Goal: Information Seeking & Learning: Understand process/instructions

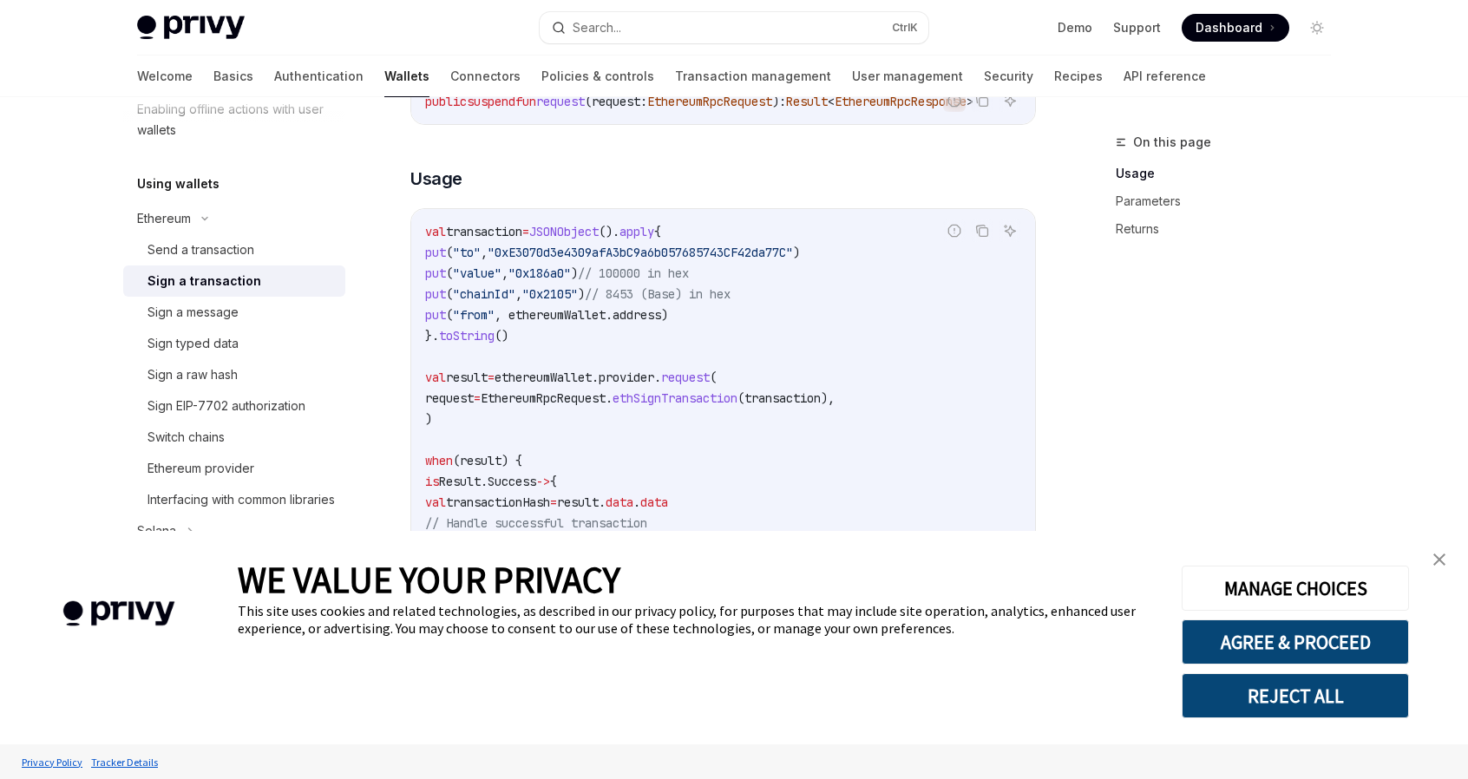
scroll to position [317, 0]
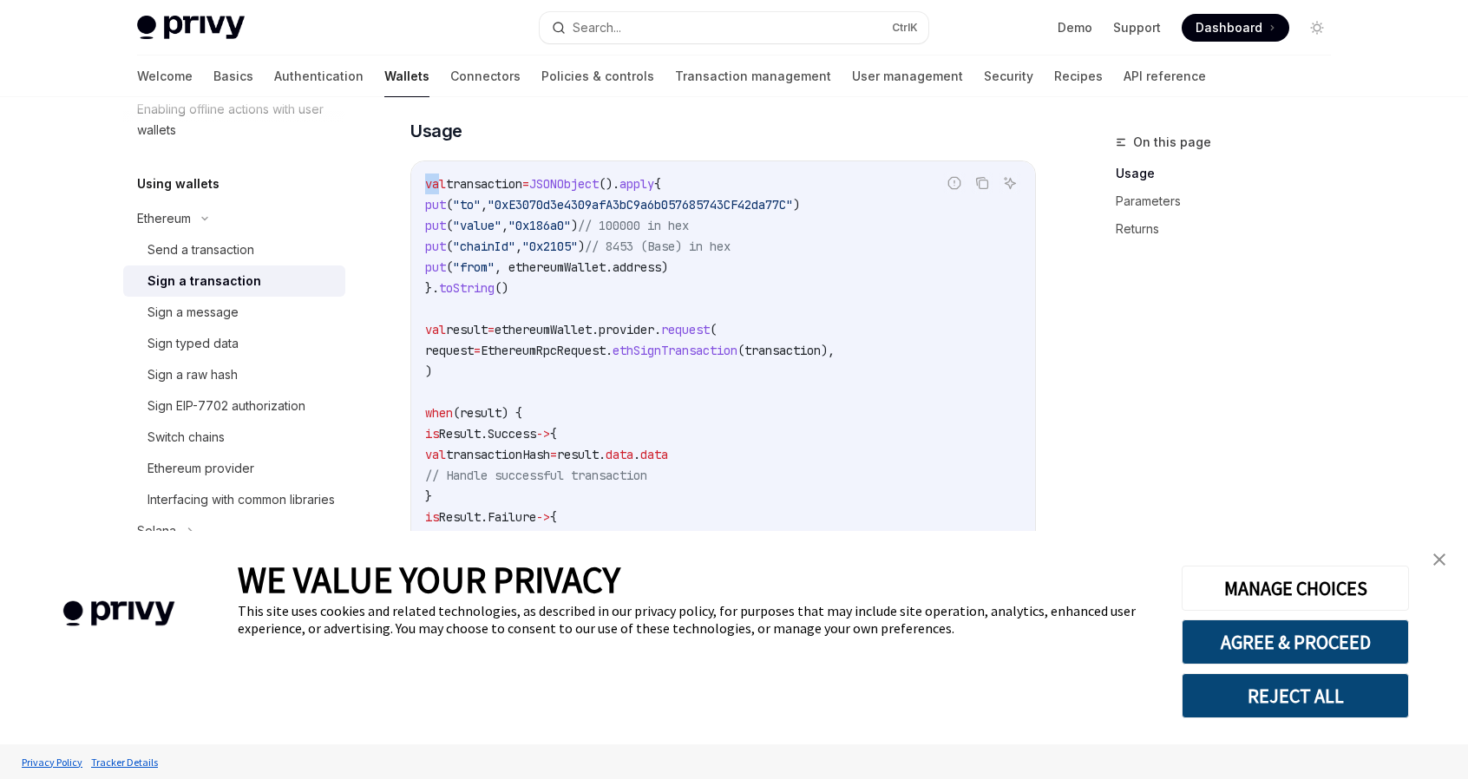
drag, startPoint x: 425, startPoint y: 199, endPoint x: 442, endPoint y: 204, distance: 18.1
click at [442, 192] on span "val" at bounding box center [435, 184] width 21 height 16
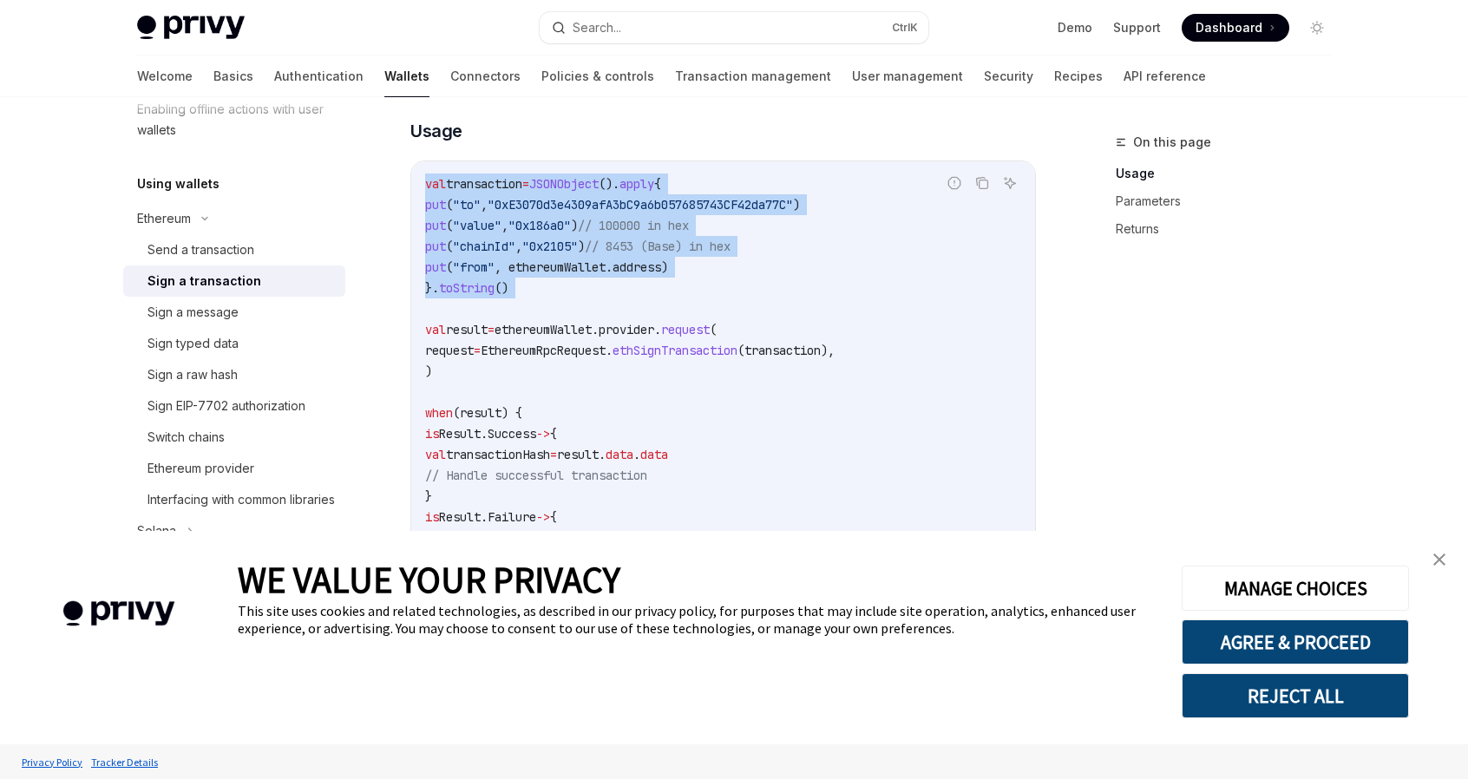
drag, startPoint x: 426, startPoint y: 200, endPoint x: 572, endPoint y: 334, distance: 197.7
click at [572, 334] on code "val transaction = JSONObject (). apply { put ( "to" , "0xE3070d3e4309afA3bC9a6b…" at bounding box center [723, 381] width 596 height 416
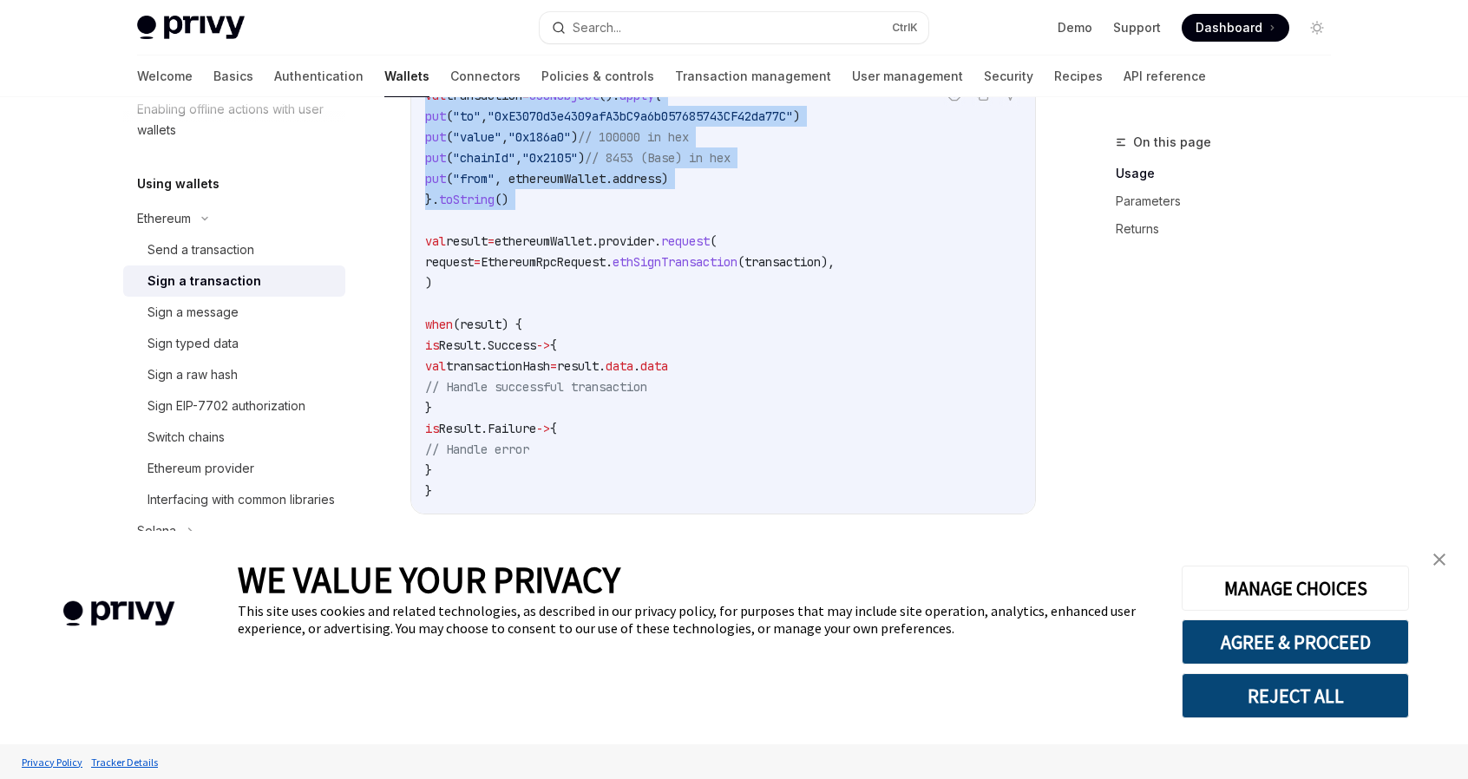
scroll to position [403, 0]
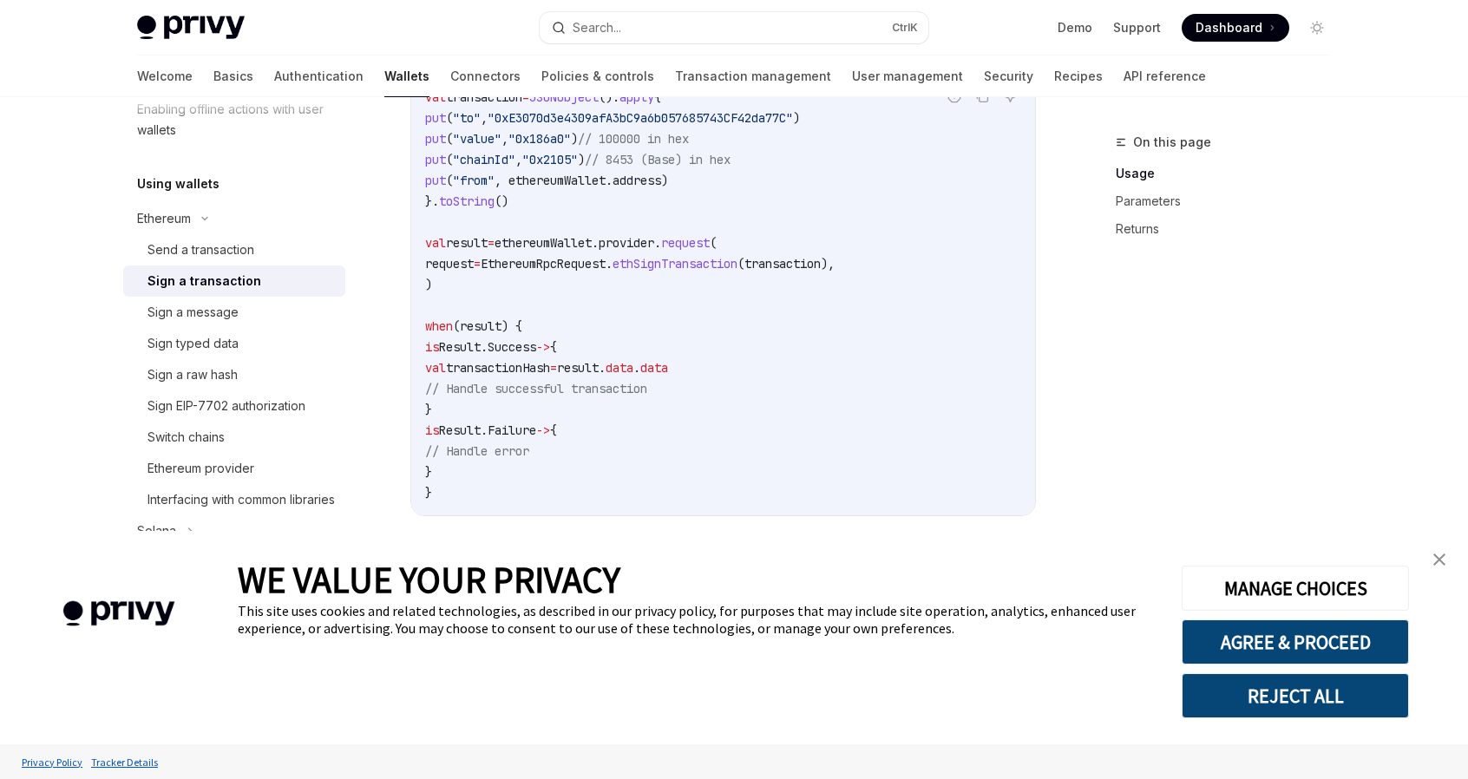
click at [1272, 360] on div "On this page Usage Parameters Returns" at bounding box center [1213, 455] width 264 height 647
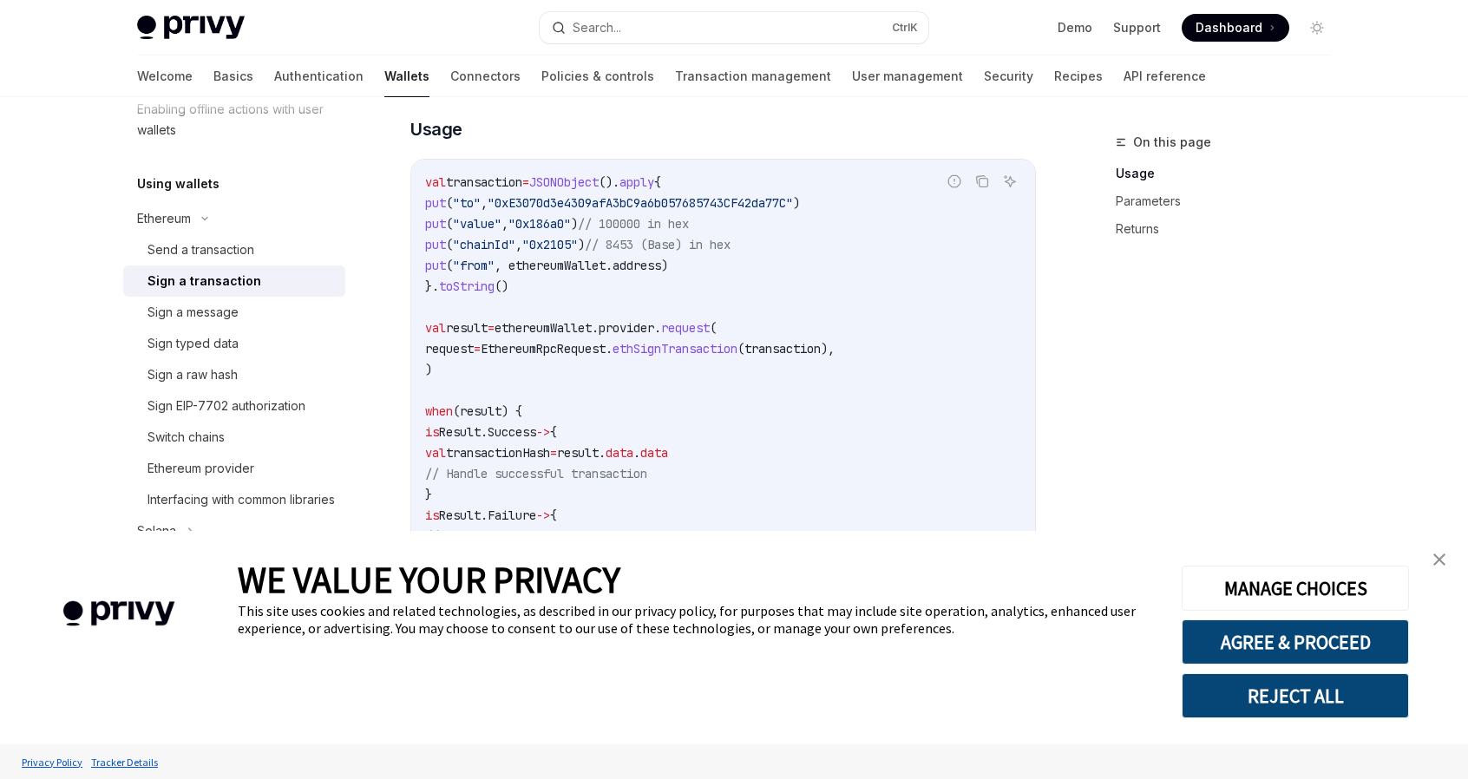
scroll to position [317, 0]
click at [213, 320] on div "Sign a message" at bounding box center [192, 312] width 91 height 21
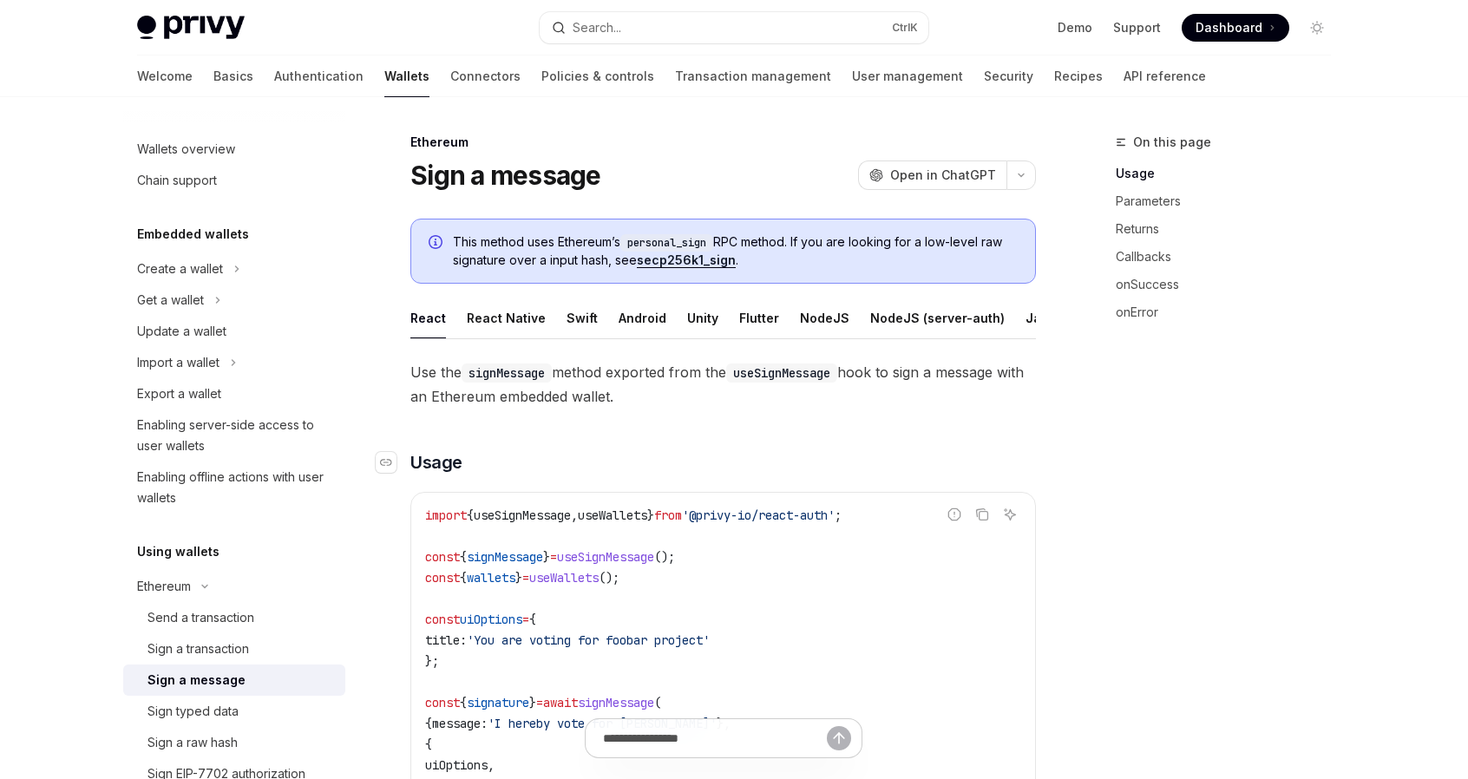
scroll to position [173, 0]
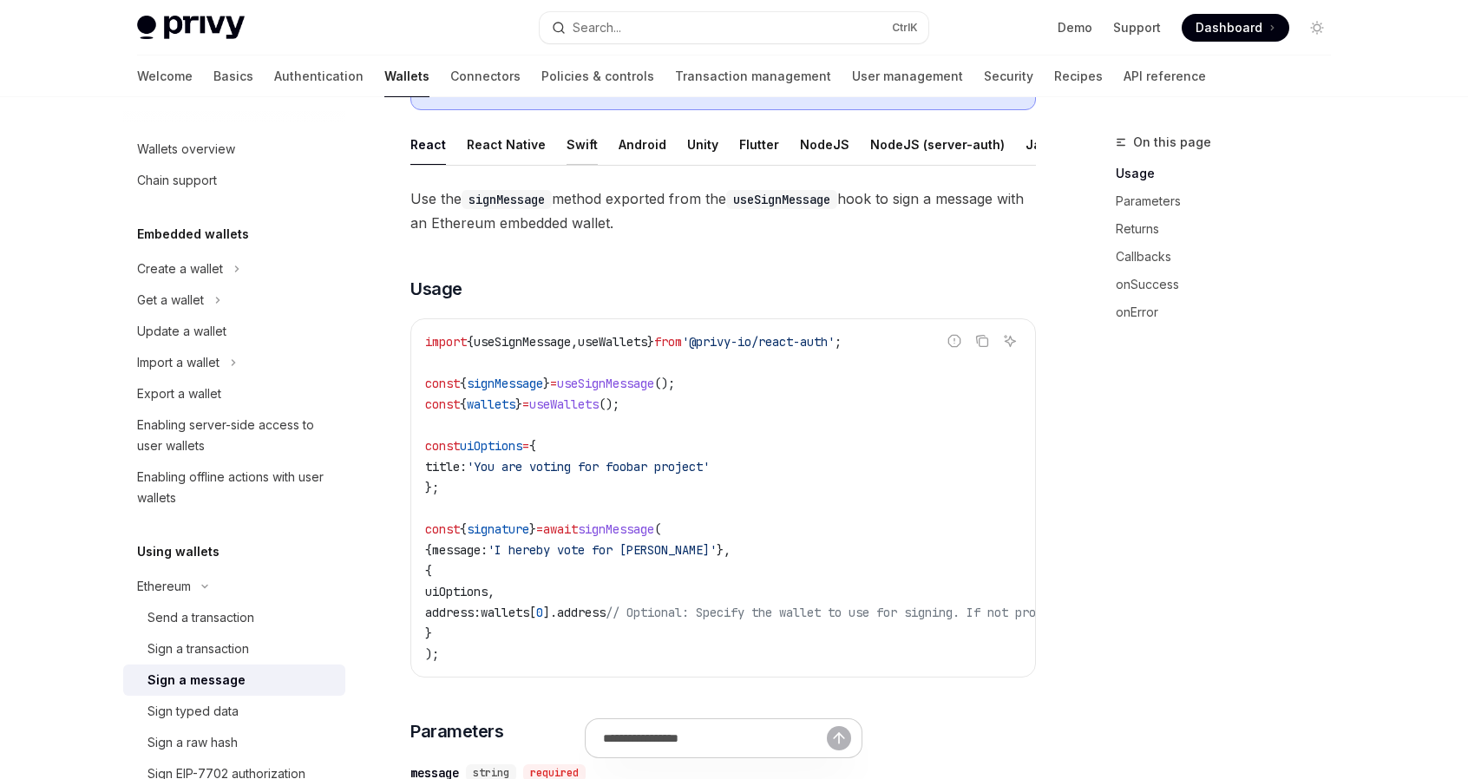
click at [570, 141] on button "Swift" at bounding box center [581, 144] width 31 height 41
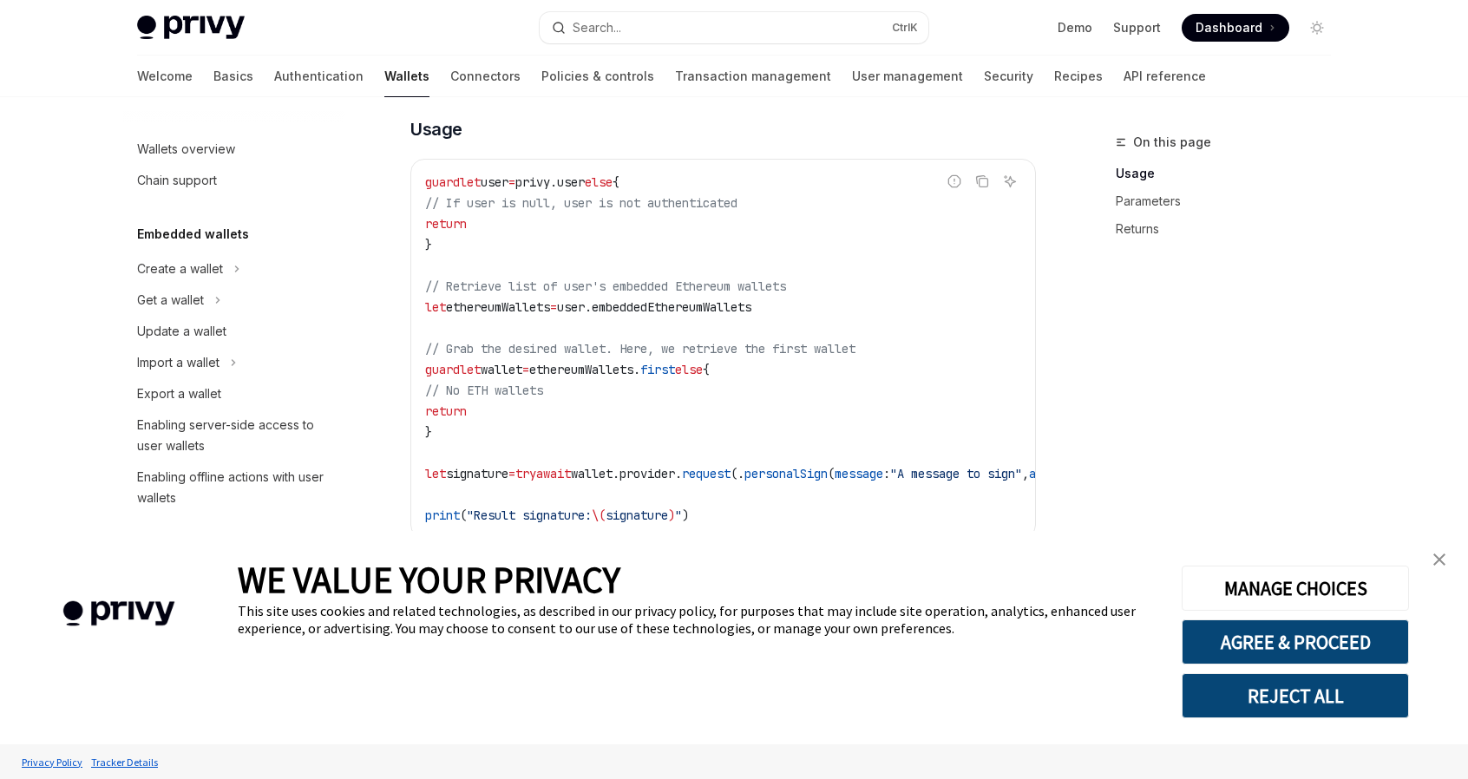
scroll to position [347, 0]
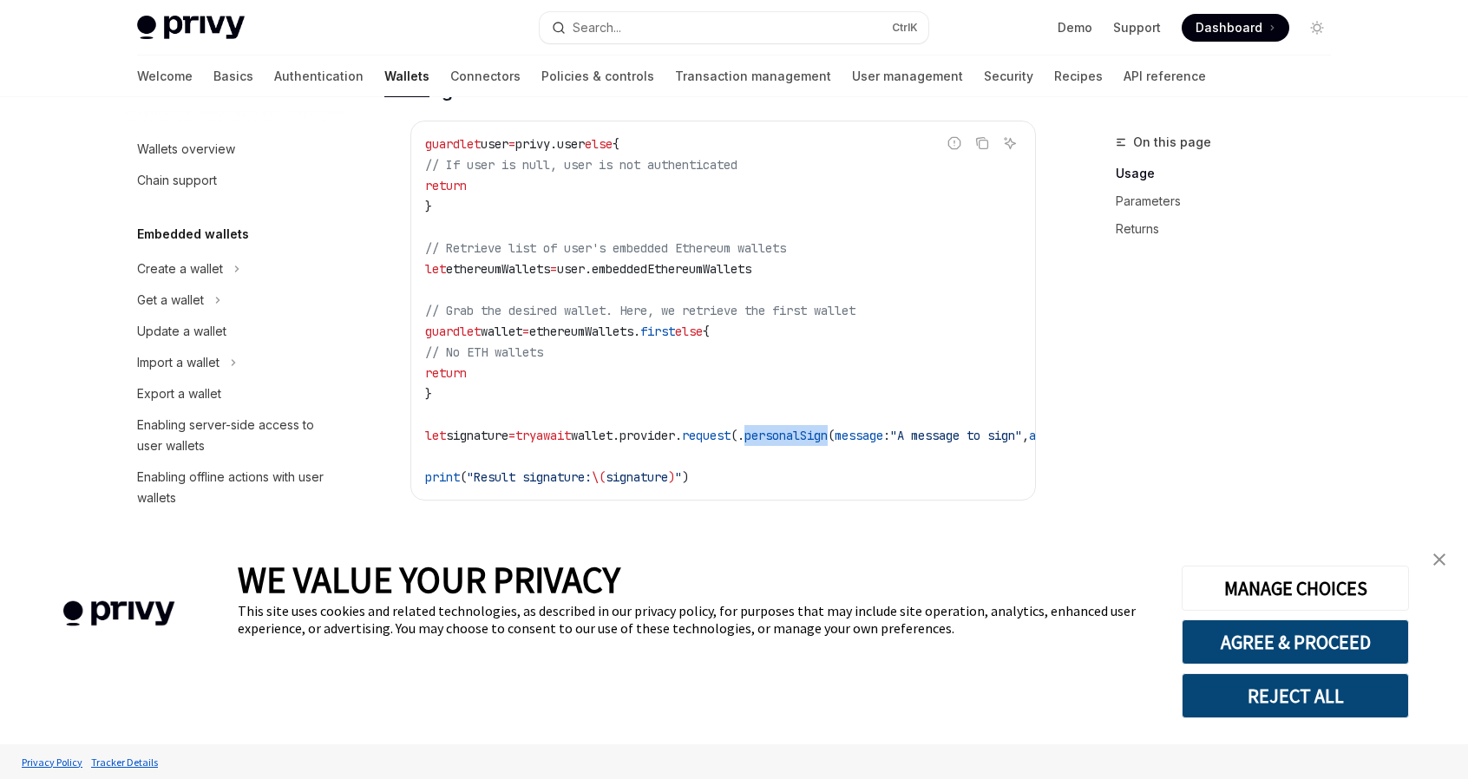
drag, startPoint x: 796, startPoint y: 443, endPoint x: 885, endPoint y: 447, distance: 88.5
click at [885, 443] on span "let signature = try await wallet. provider . request (. personalSign ( message …" at bounding box center [799, 436] width 749 height 16
click at [1436, 565] on img "close banner" at bounding box center [1439, 559] width 12 height 12
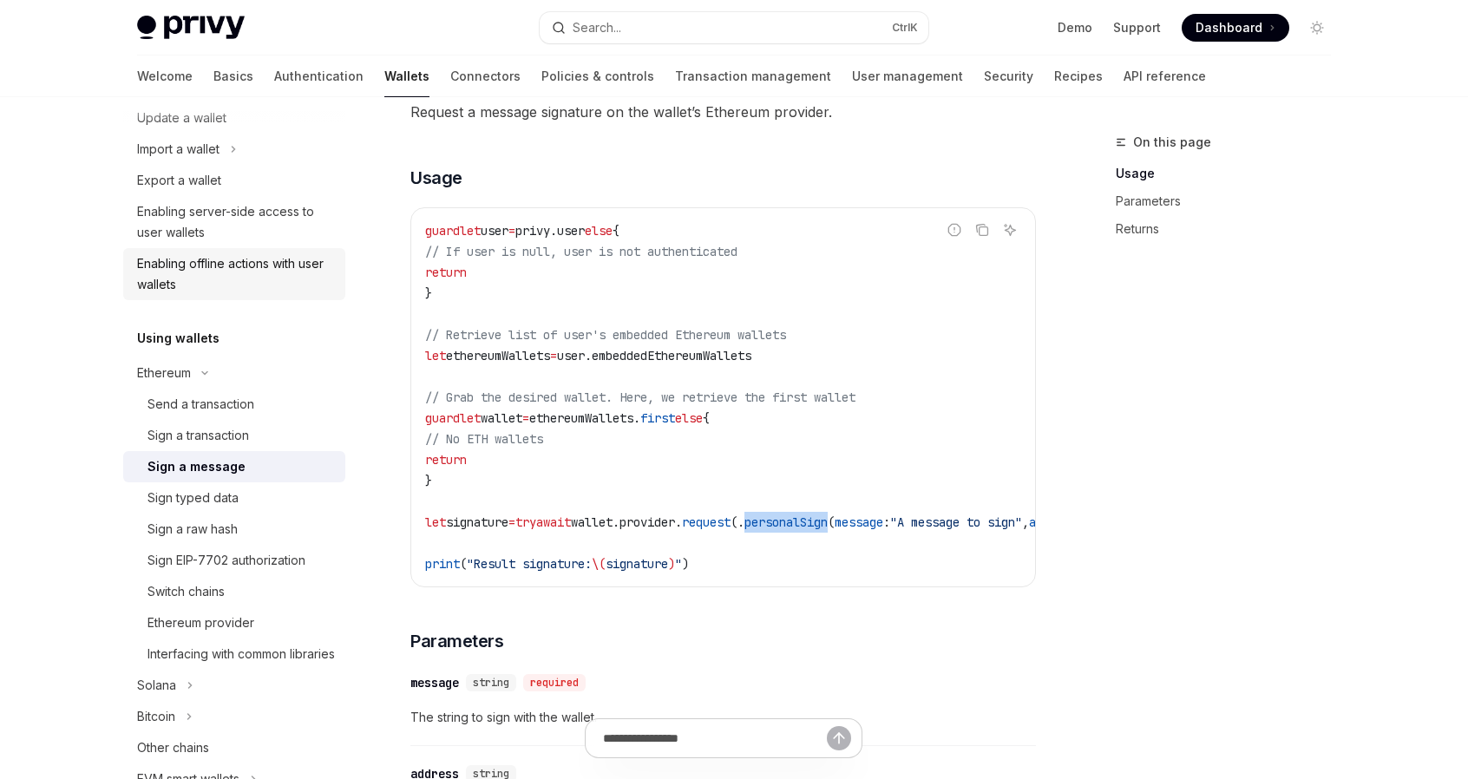
scroll to position [260, 0]
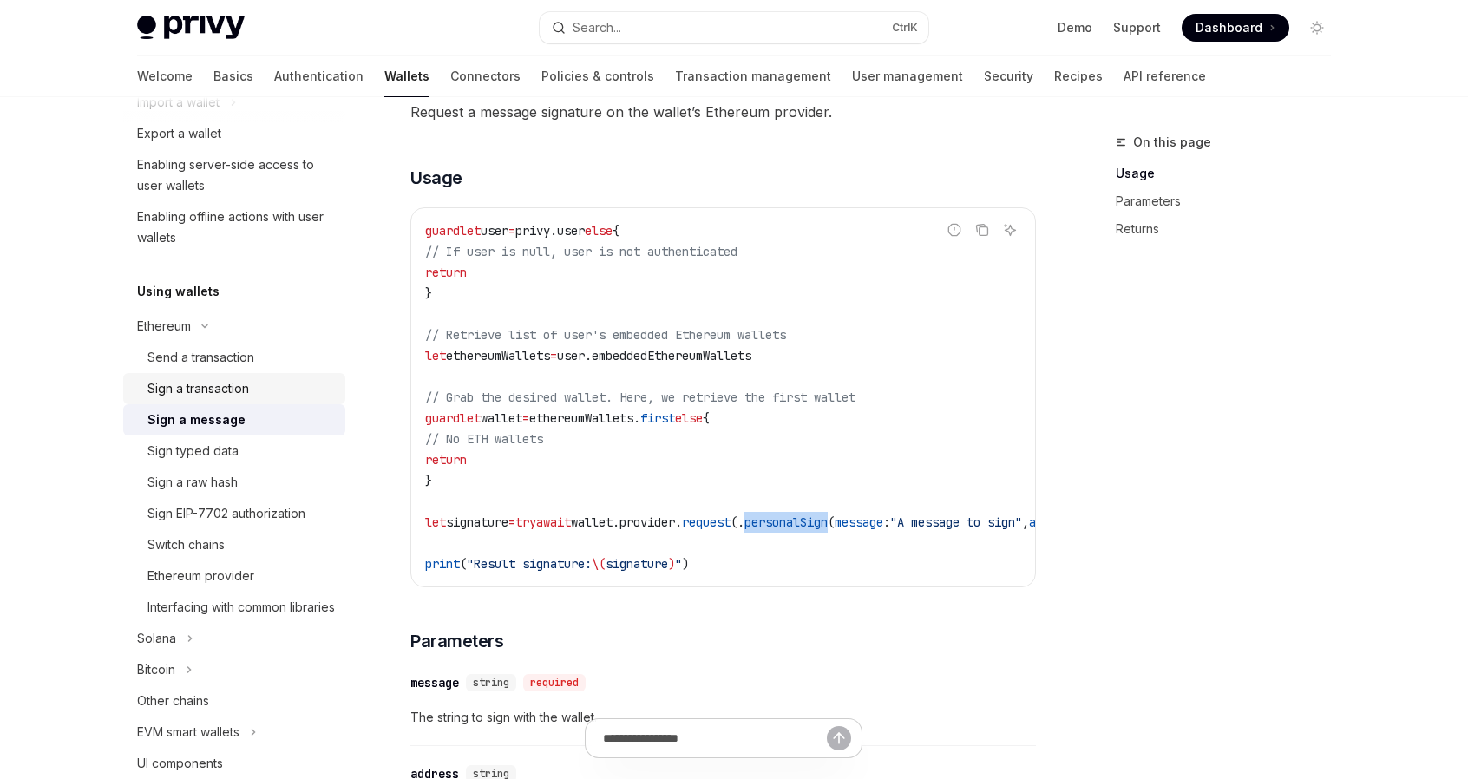
click at [224, 389] on div "Sign a transaction" at bounding box center [197, 388] width 101 height 21
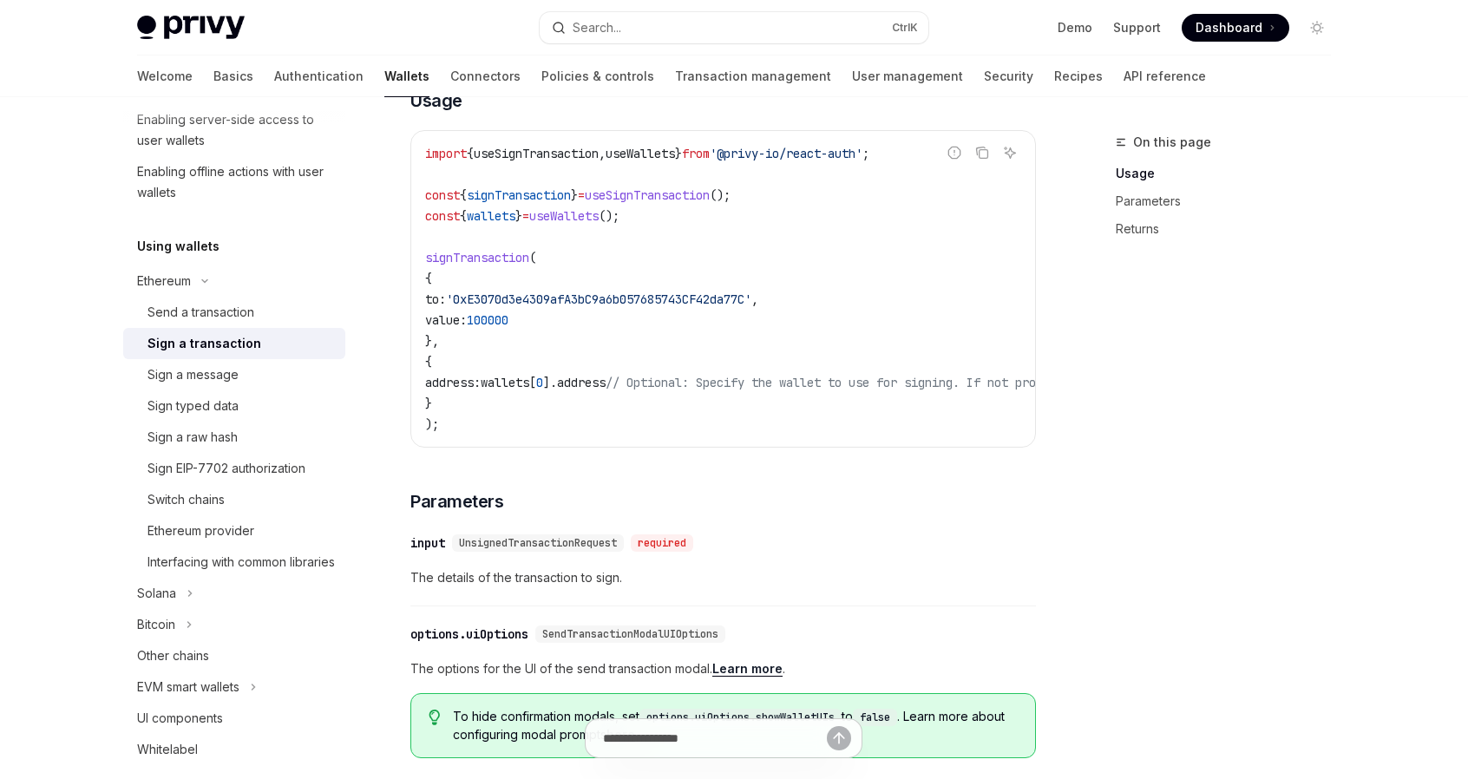
scroll to position [260, 0]
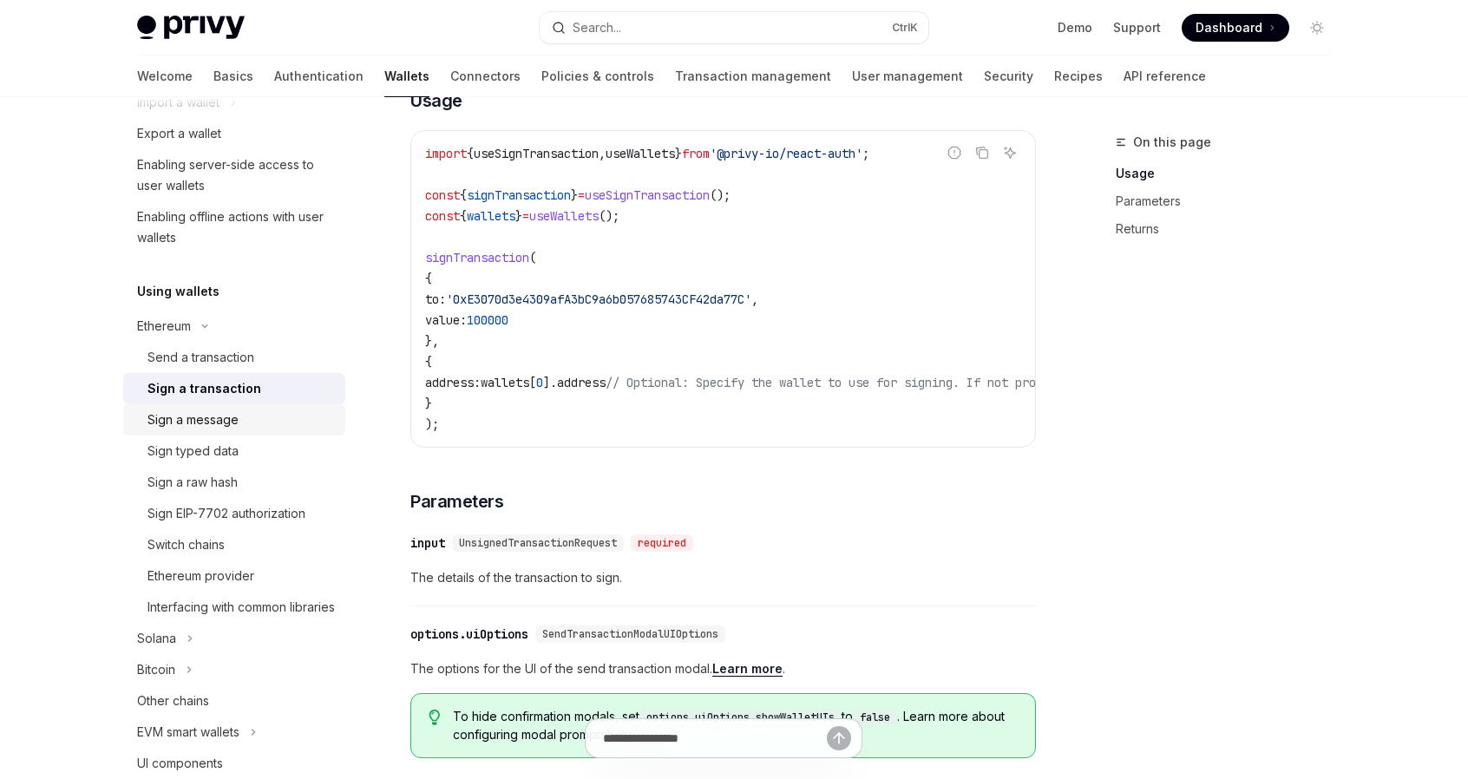
click at [218, 422] on div "Sign a message" at bounding box center [192, 419] width 91 height 21
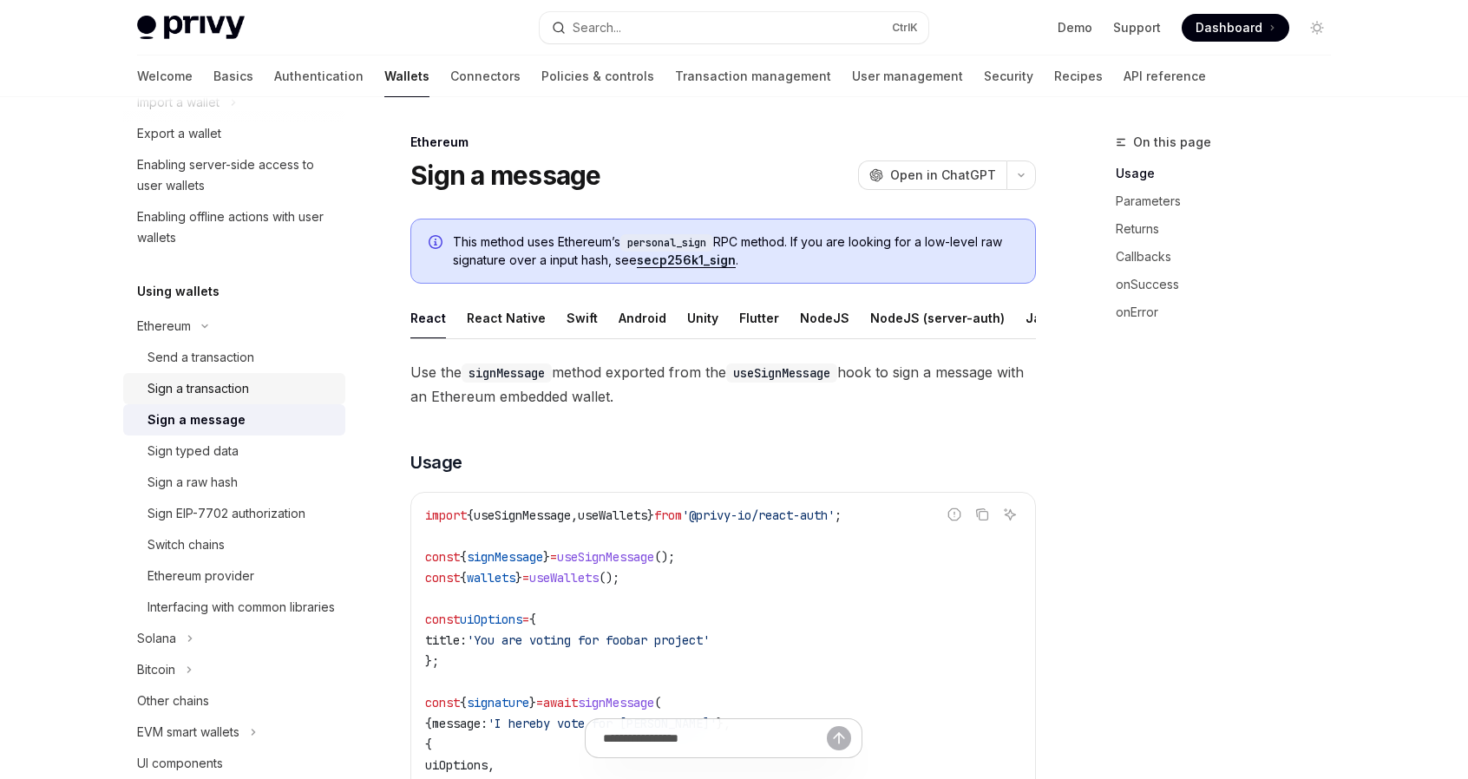
click at [219, 387] on div "Sign a transaction" at bounding box center [197, 388] width 101 height 21
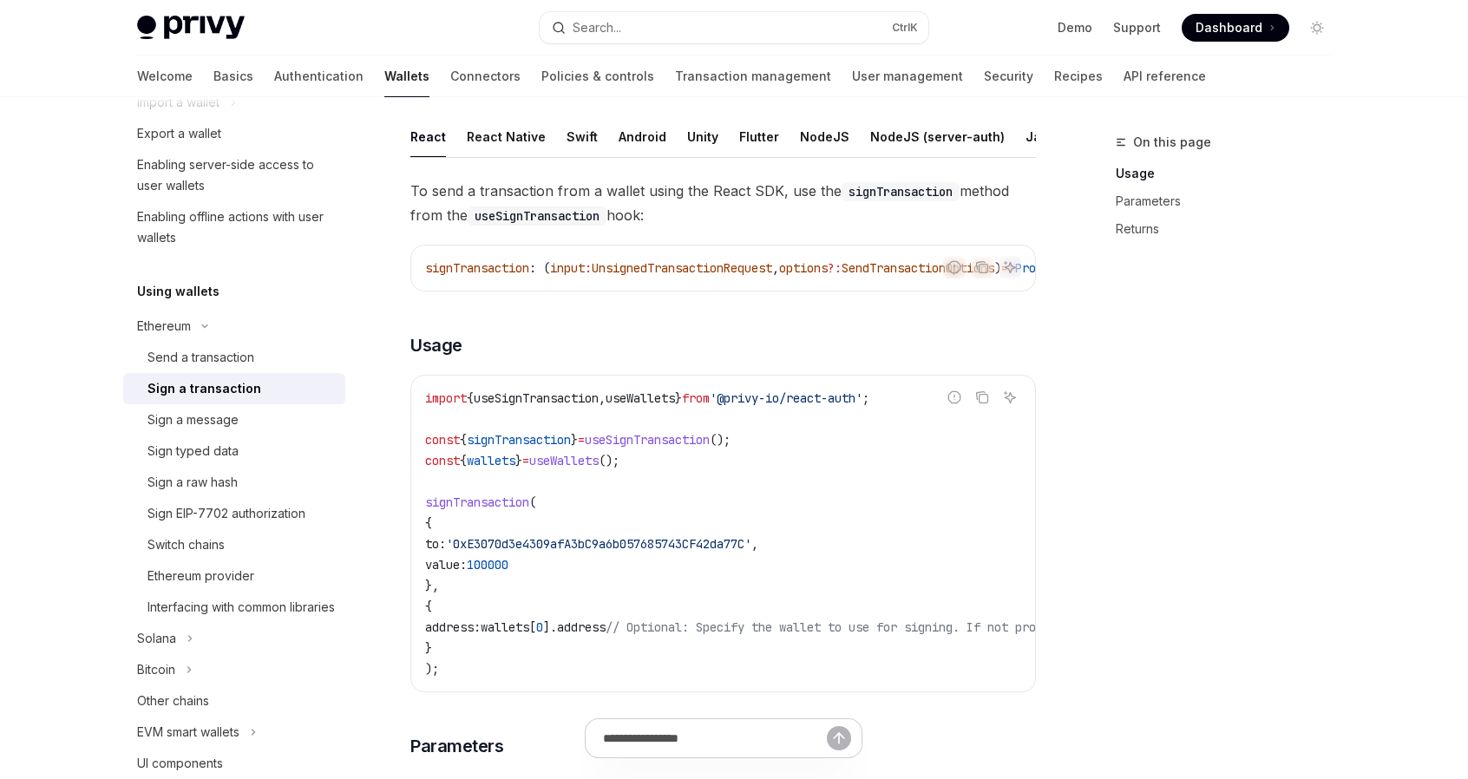
scroll to position [87, 0]
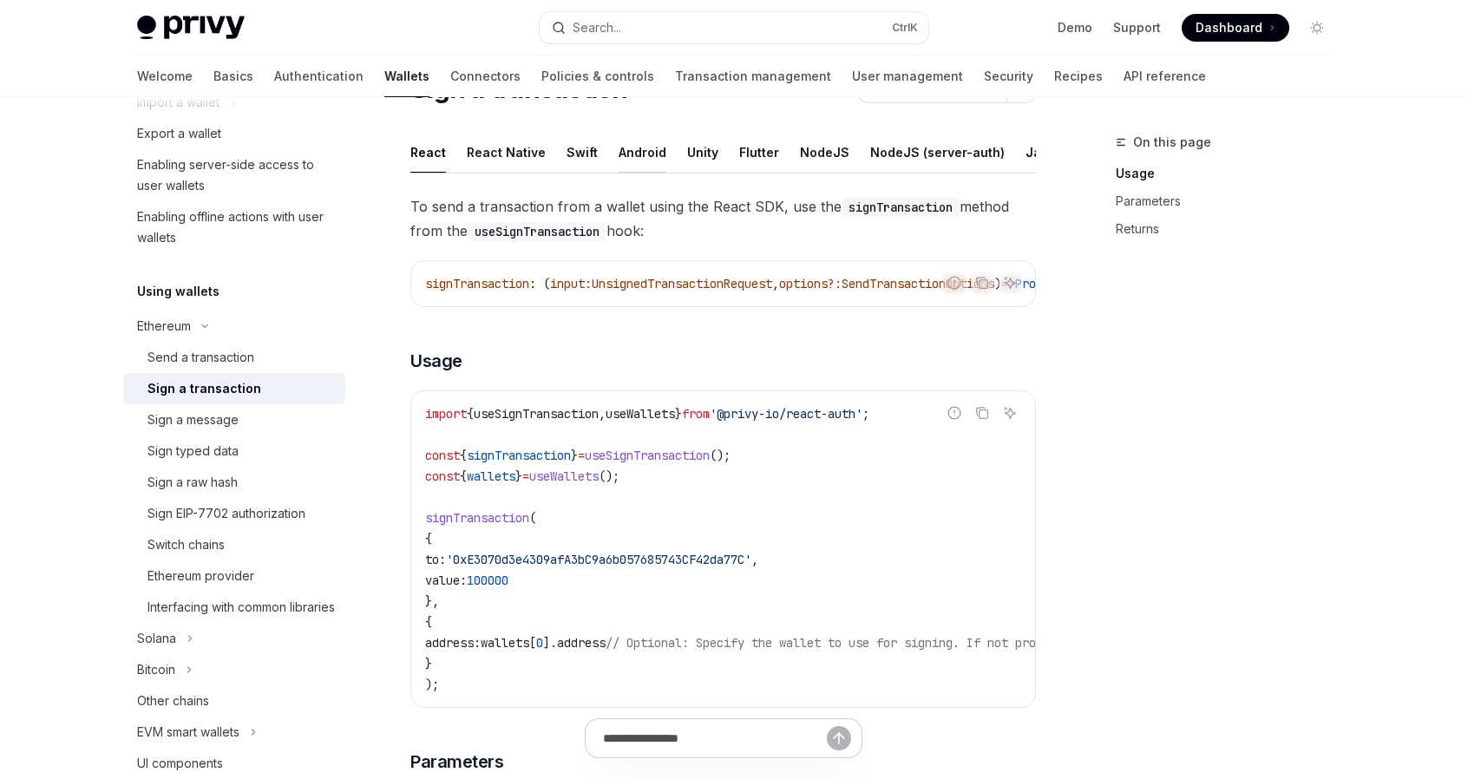
click at [651, 154] on button "Android" at bounding box center [642, 152] width 48 height 41
type textarea "*"
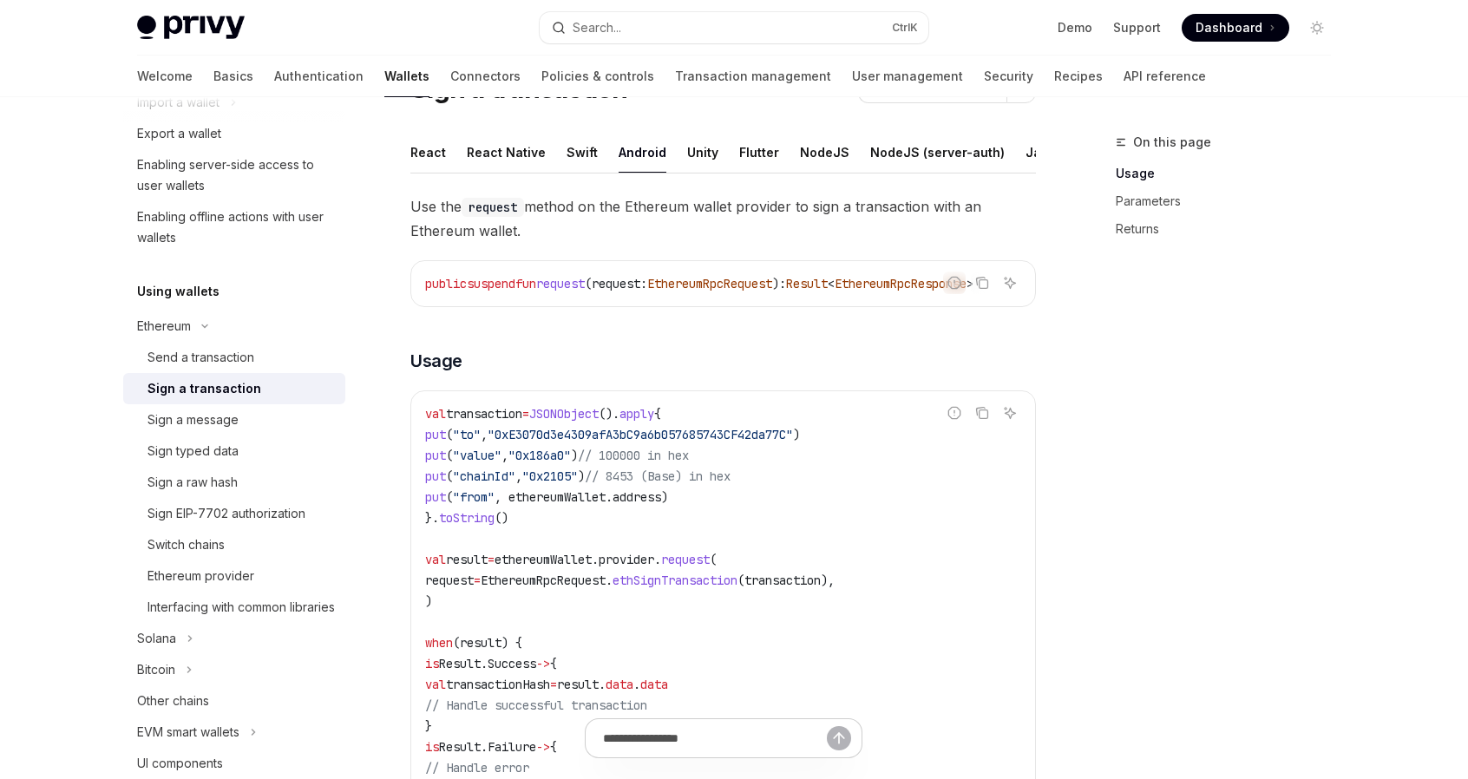
click at [501, 463] on span ""value"" at bounding box center [477, 456] width 49 height 16
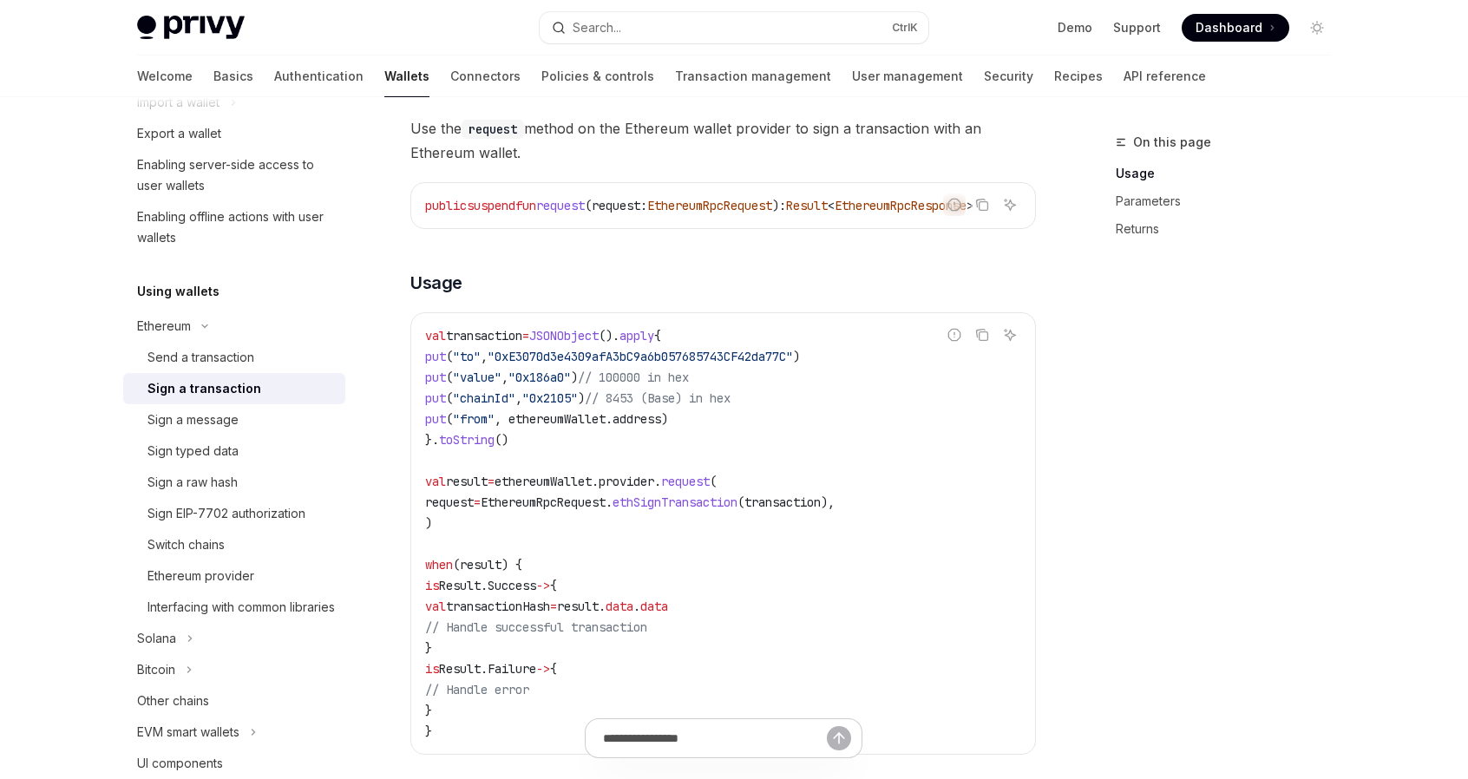
scroll to position [173, 0]
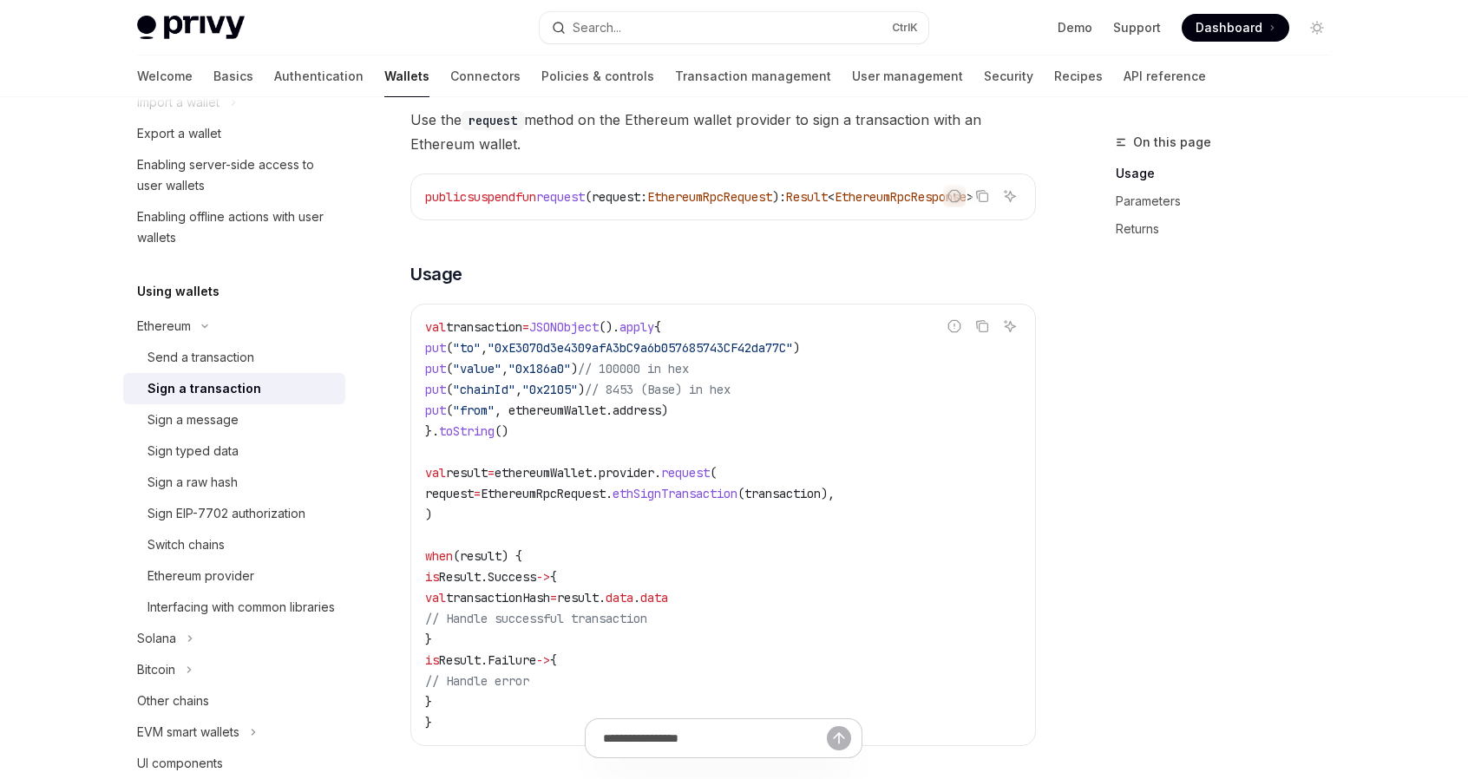
click at [564, 501] on span "EthereumRpcRequest." at bounding box center [547, 494] width 132 height 16
copy span "EthereumRpcRequest"
